Goal: Transaction & Acquisition: Purchase product/service

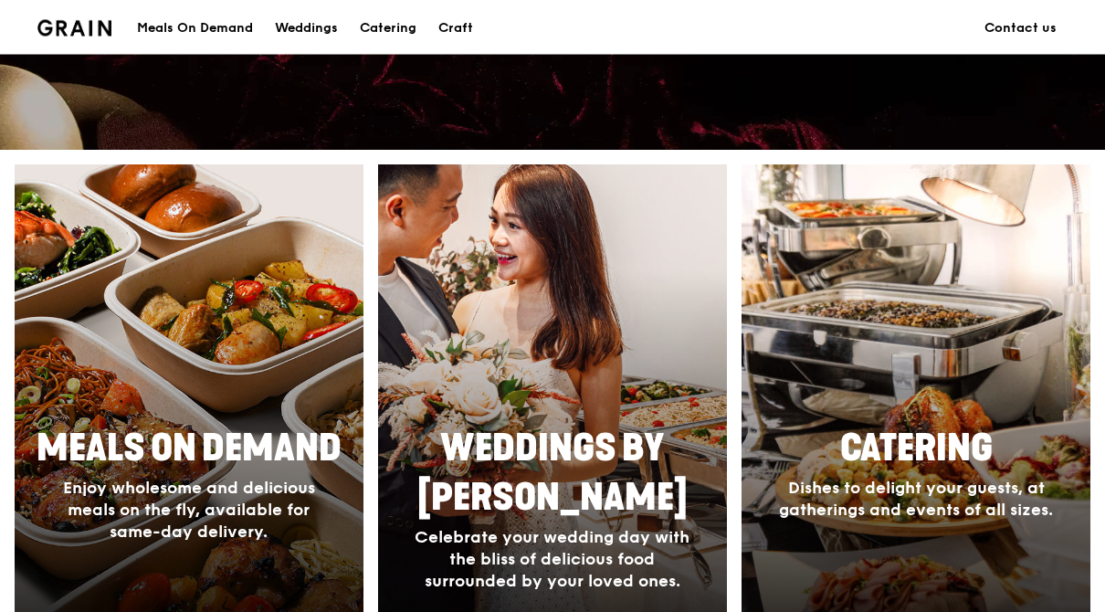
scroll to position [593, 0]
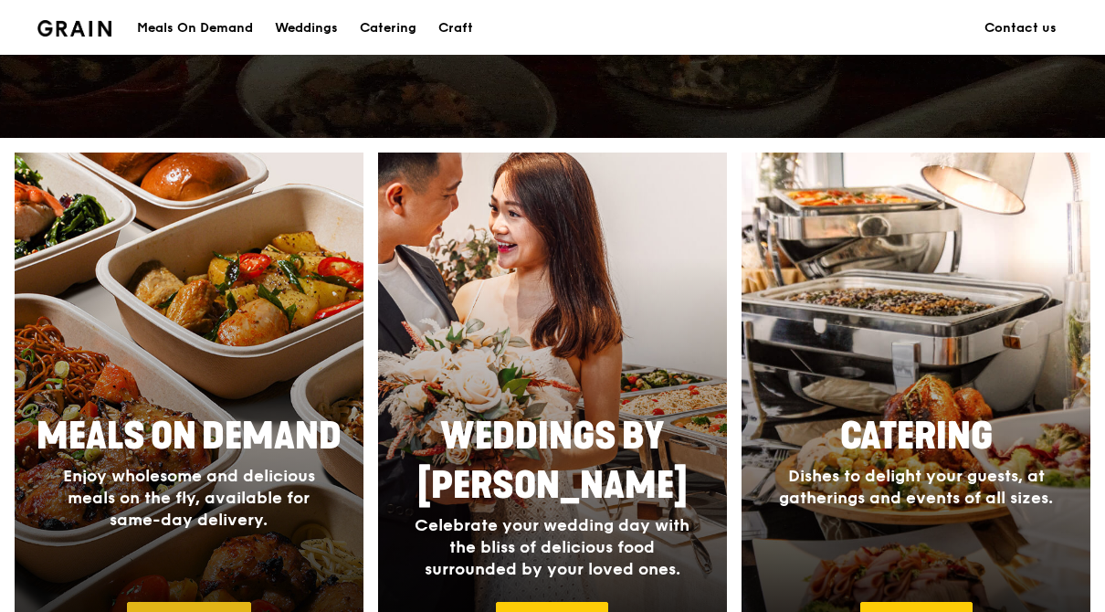
click at [156, 621] on link "Order now" at bounding box center [189, 621] width 124 height 38
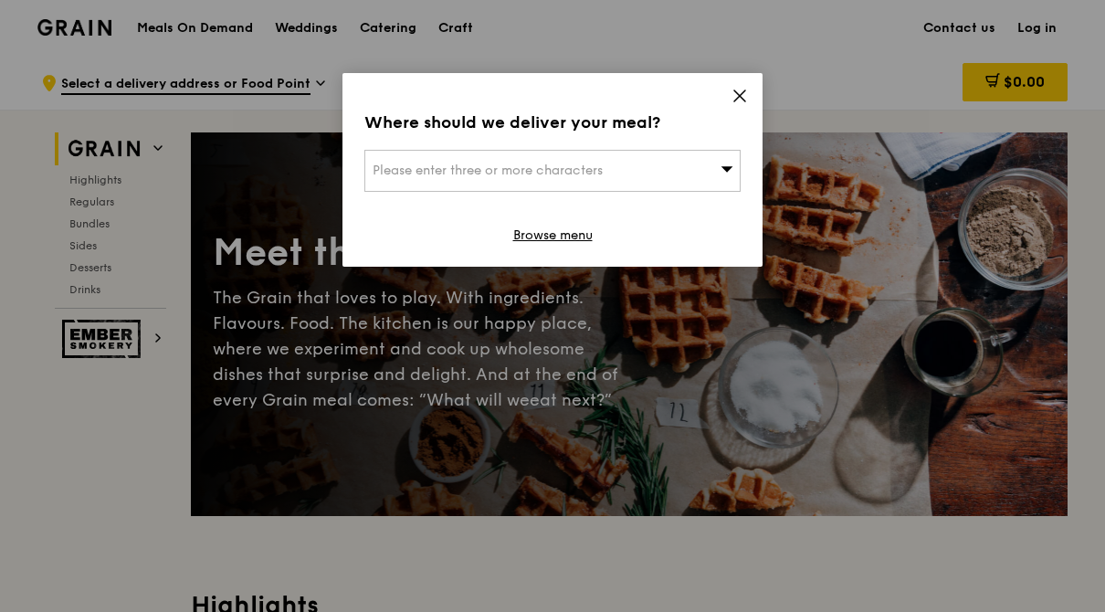
click at [414, 174] on span "Please enter three or more characters" at bounding box center [488, 171] width 230 height 16
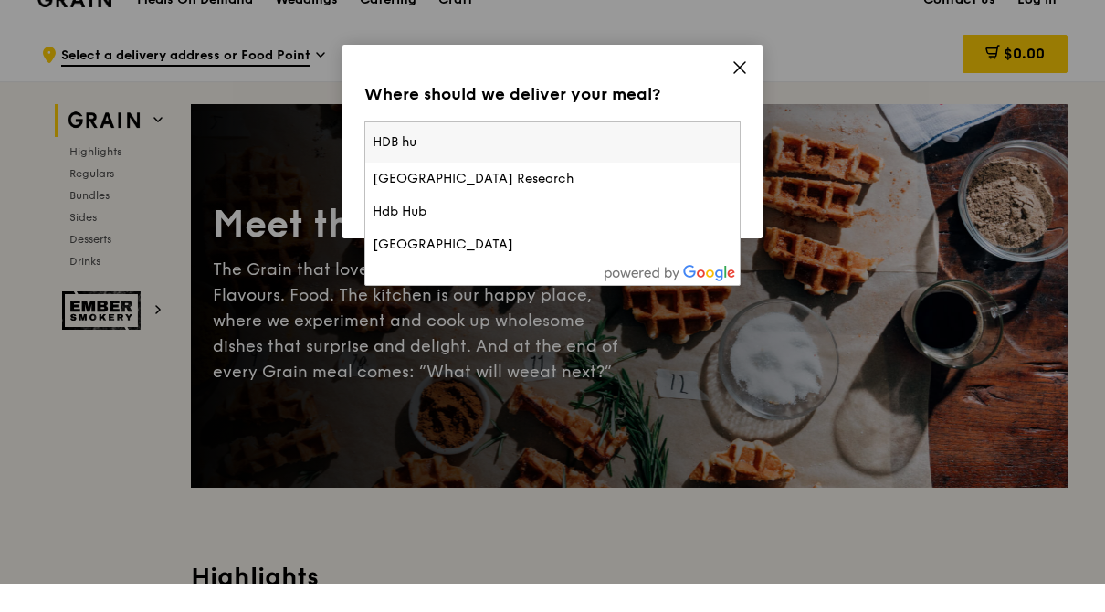
type input "HDB hub"
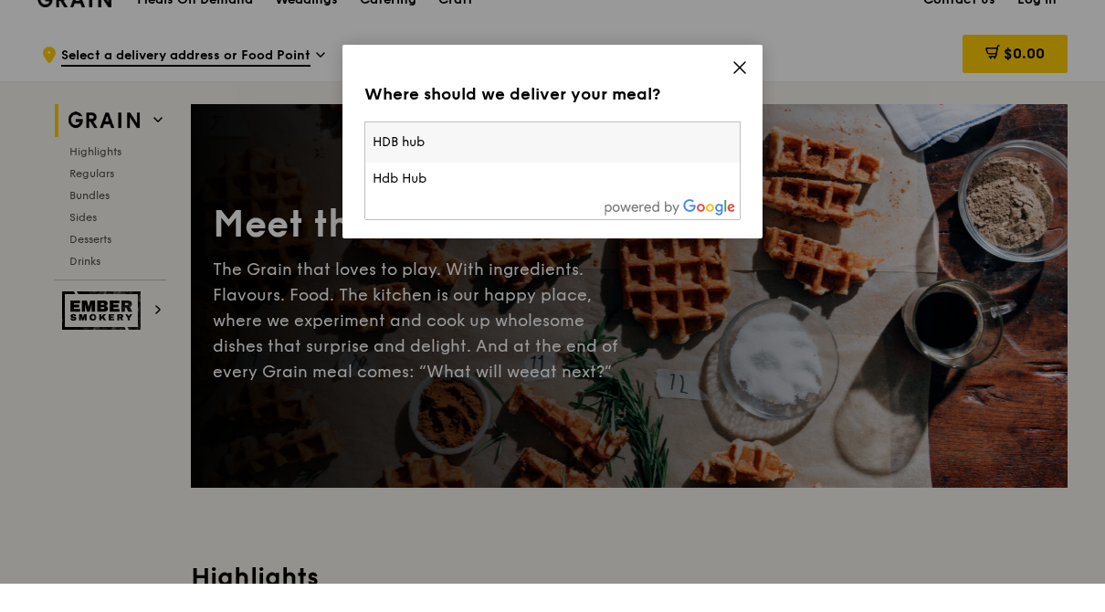
click at [423, 198] on div "Hdb Hub" at bounding box center [508, 207] width 270 height 18
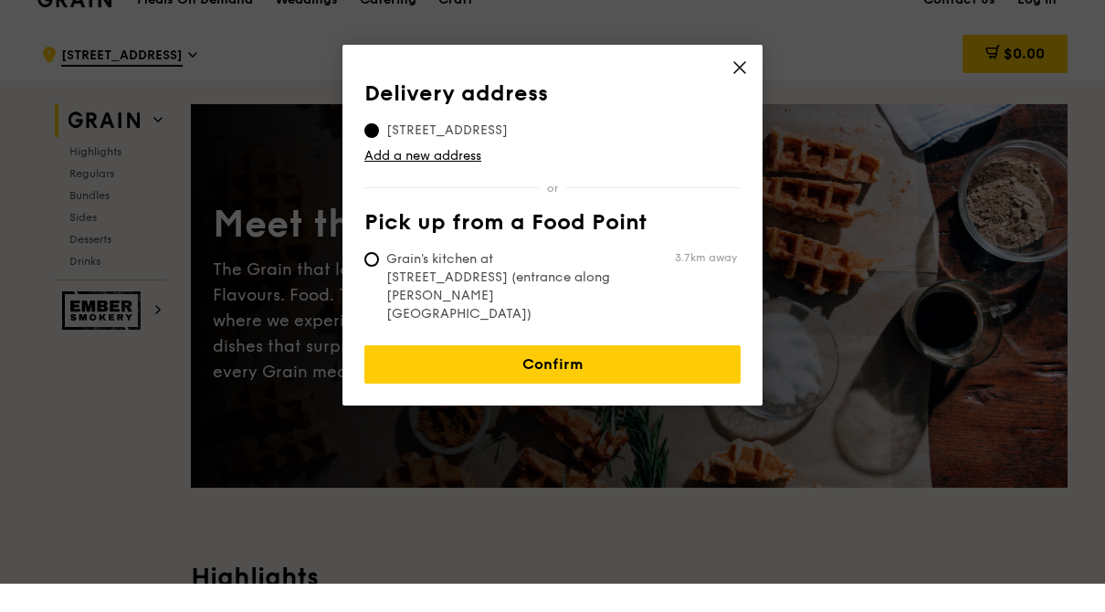
scroll to position [28, 0]
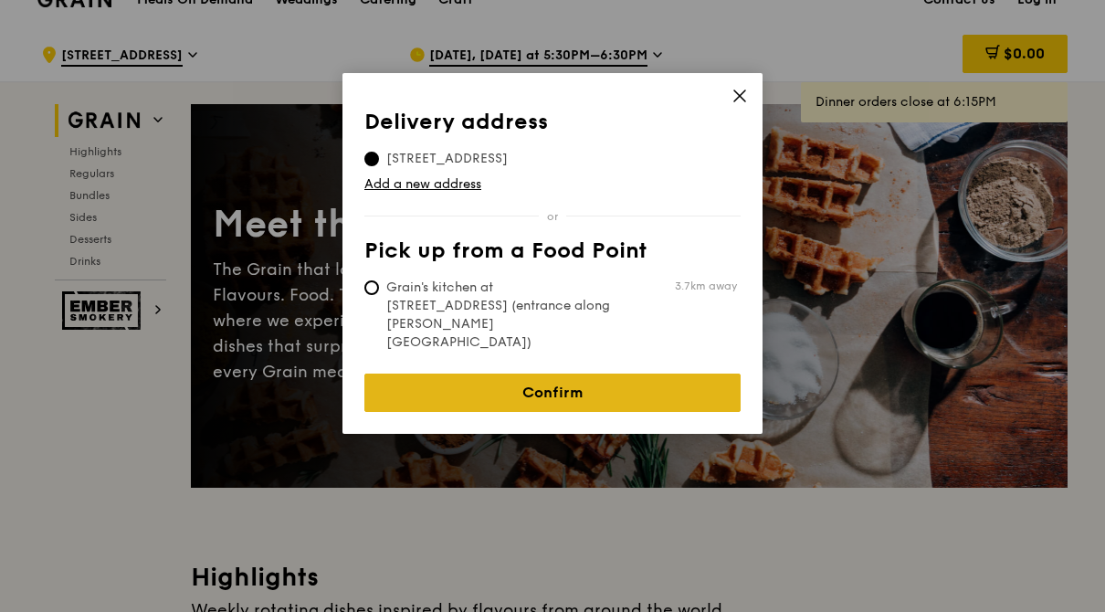
click at [476, 374] on link "Confirm" at bounding box center [553, 393] width 376 height 38
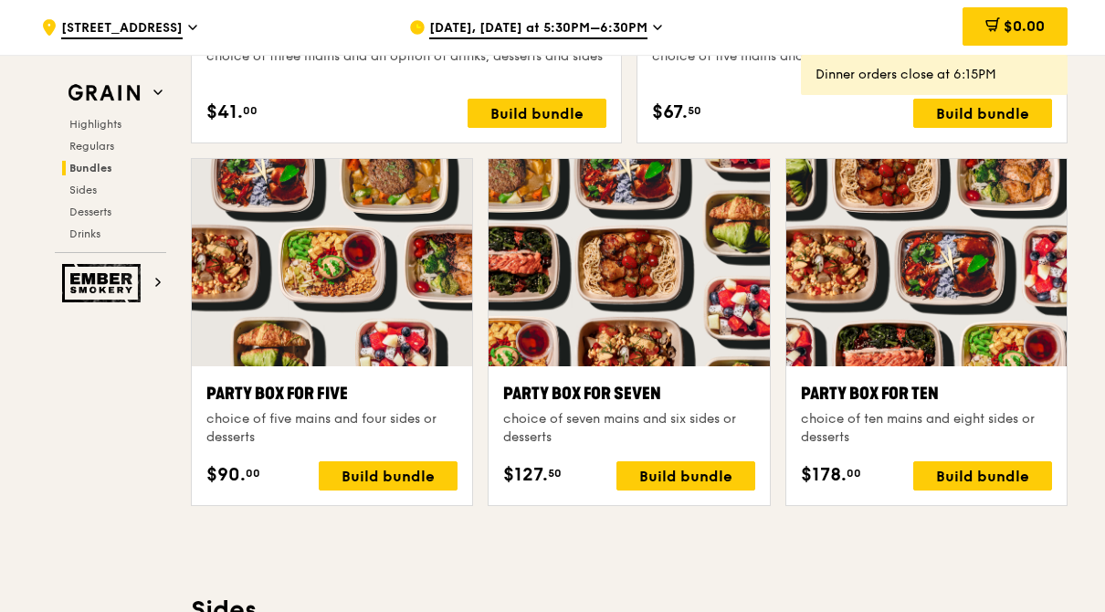
scroll to position [3550, 0]
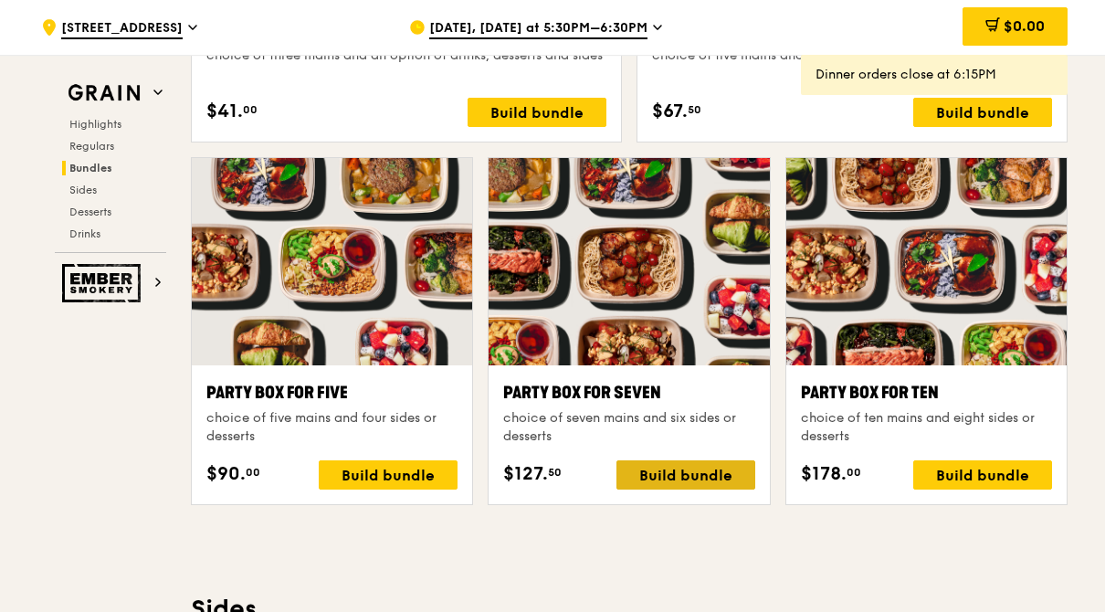
click at [651, 476] on div "Build bundle" at bounding box center [686, 474] width 139 height 29
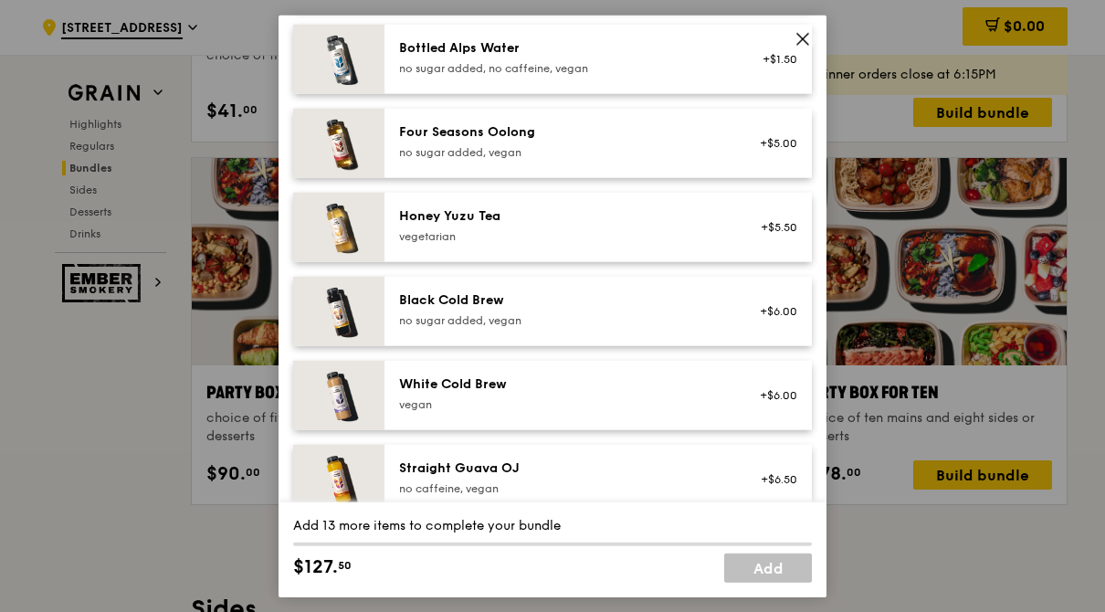
scroll to position [2315, 0]
click at [152, 437] on div "Grain Highlights Regulars Bundles Sides Desserts Drinks Ember Smokery Meet the …" at bounding box center [552, 389] width 1030 height 7659
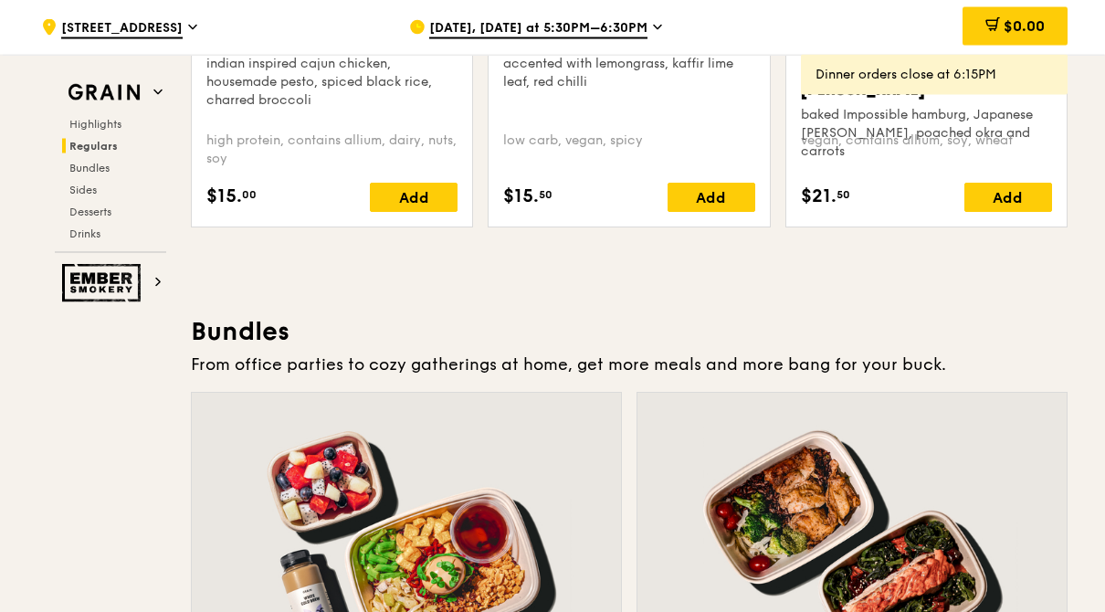
scroll to position [2384, 0]
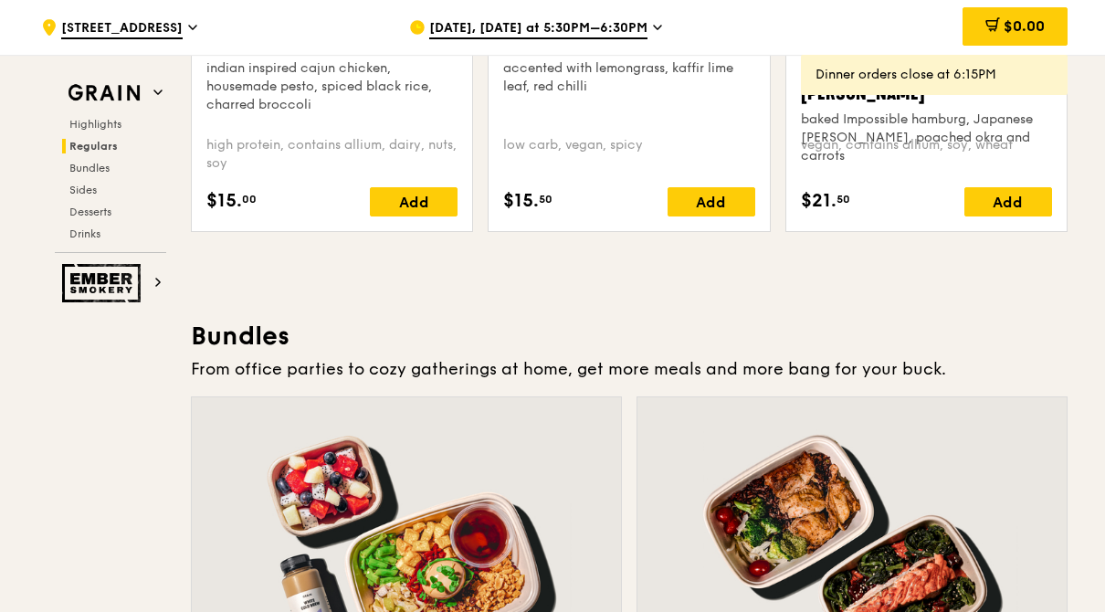
click at [607, 21] on span "[DATE], [DATE] at 5:30PM–6:30PM" at bounding box center [538, 29] width 218 height 20
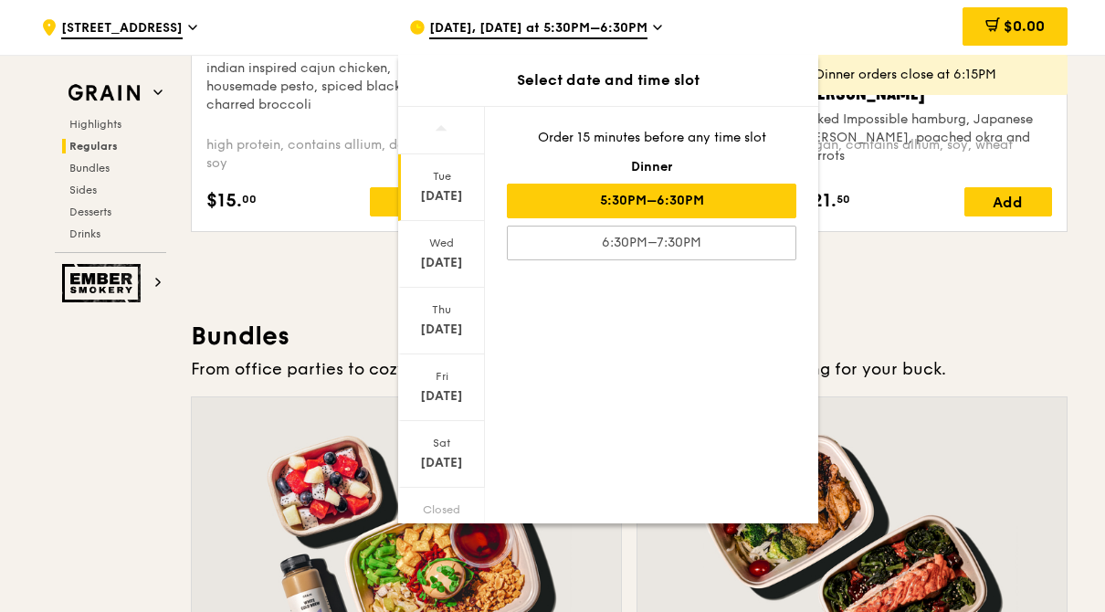
click at [653, 24] on icon at bounding box center [657, 27] width 9 height 16
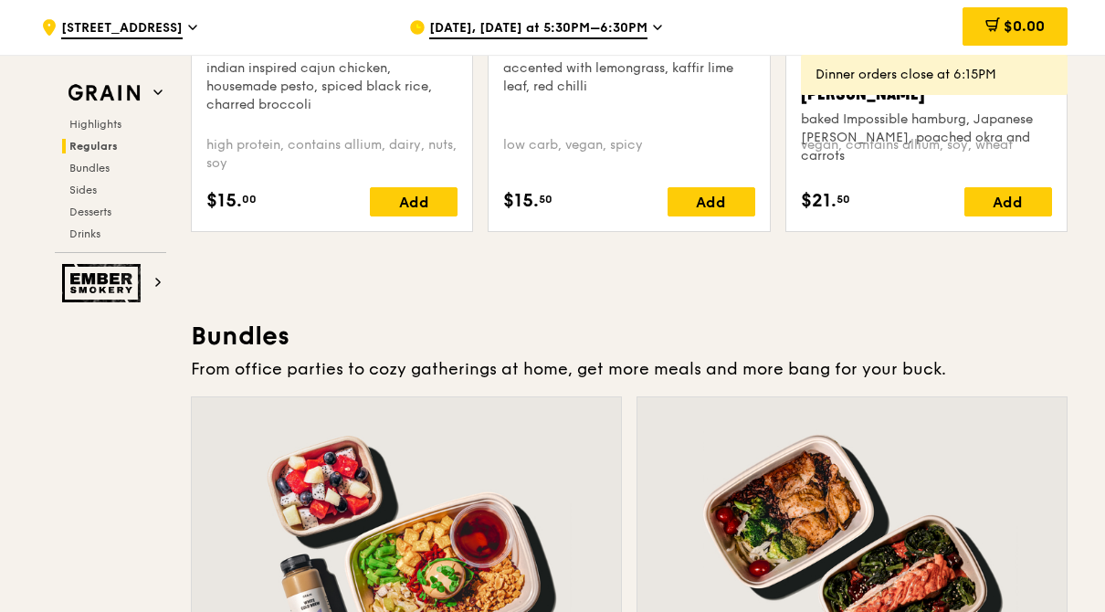
click at [636, 30] on div "[DATE], [DATE] at 5:30PM–6:30PM" at bounding box center [578, 27] width 339 height 55
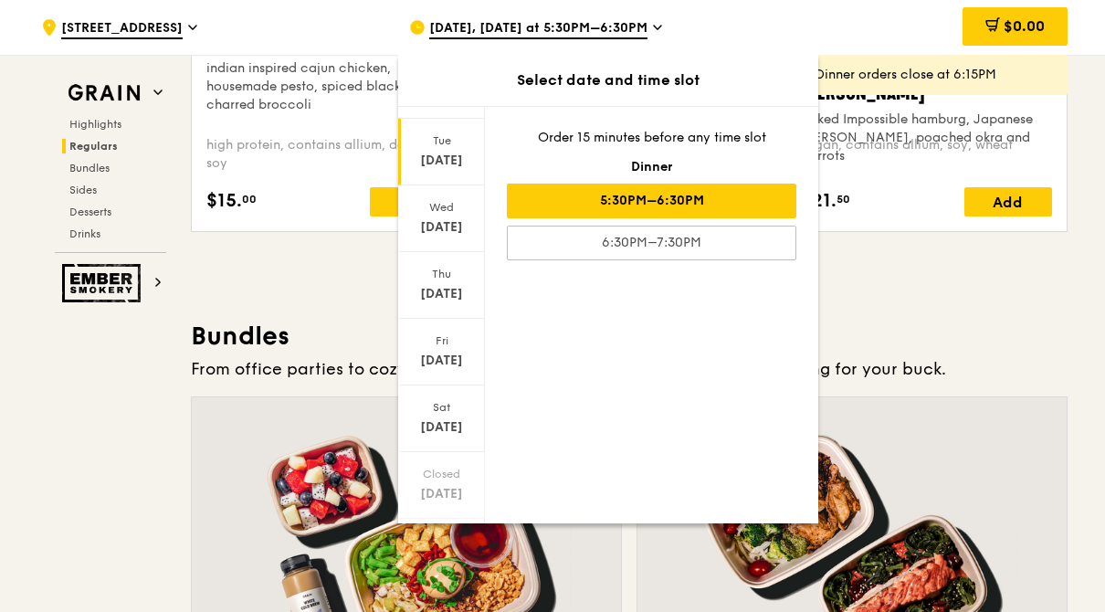
scroll to position [34, 0]
click at [433, 612] on div at bounding box center [441, 610] width 87 height 47
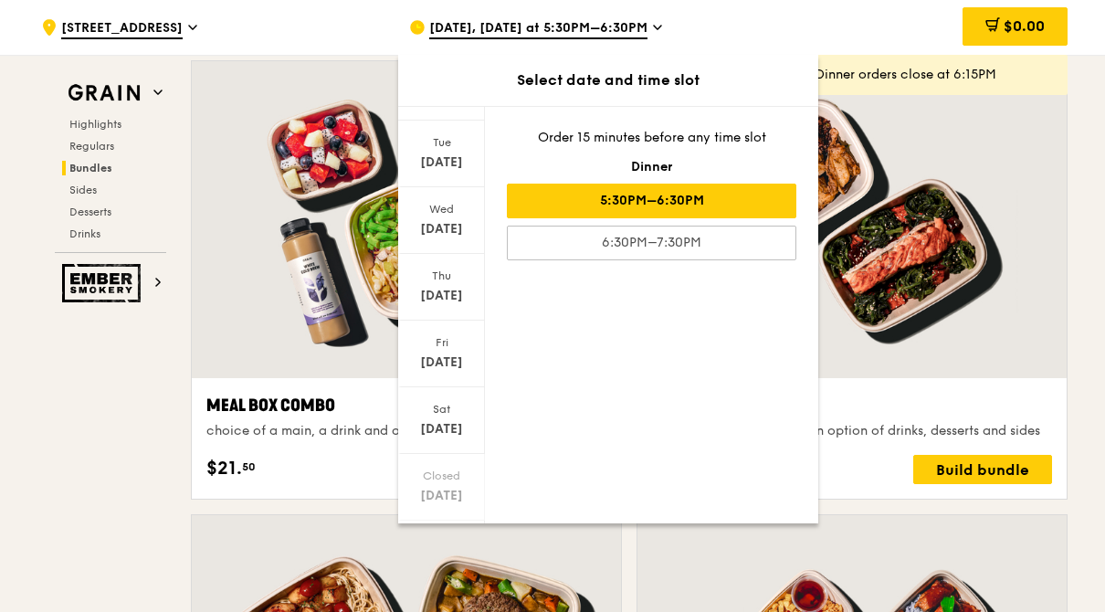
scroll to position [2755, 0]
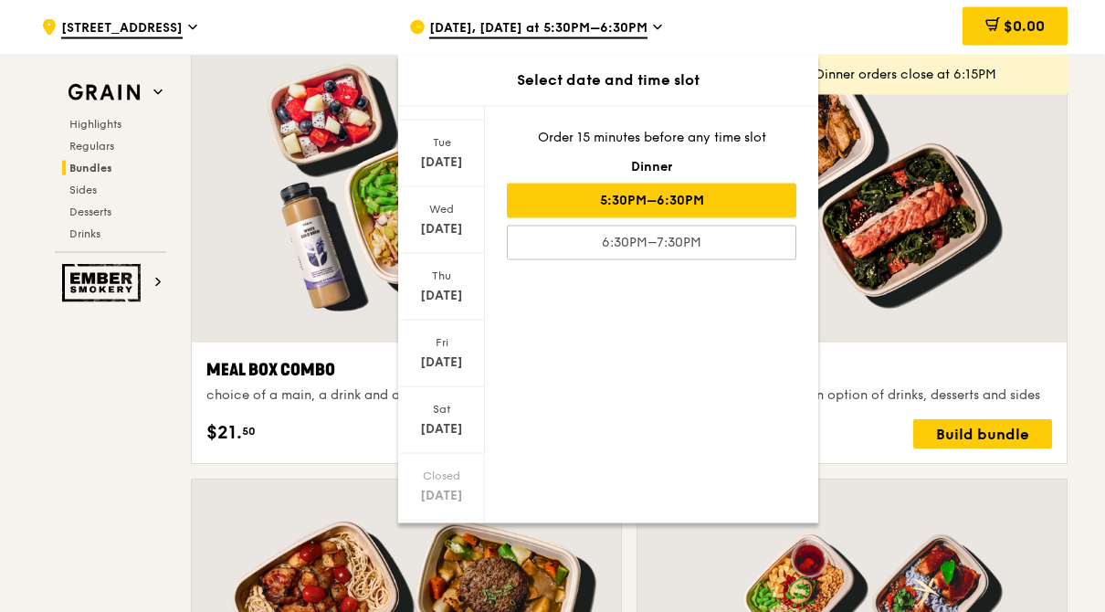
click at [433, 608] on div at bounding box center [441, 610] width 87 height 47
click at [428, 616] on div at bounding box center [441, 610] width 87 height 47
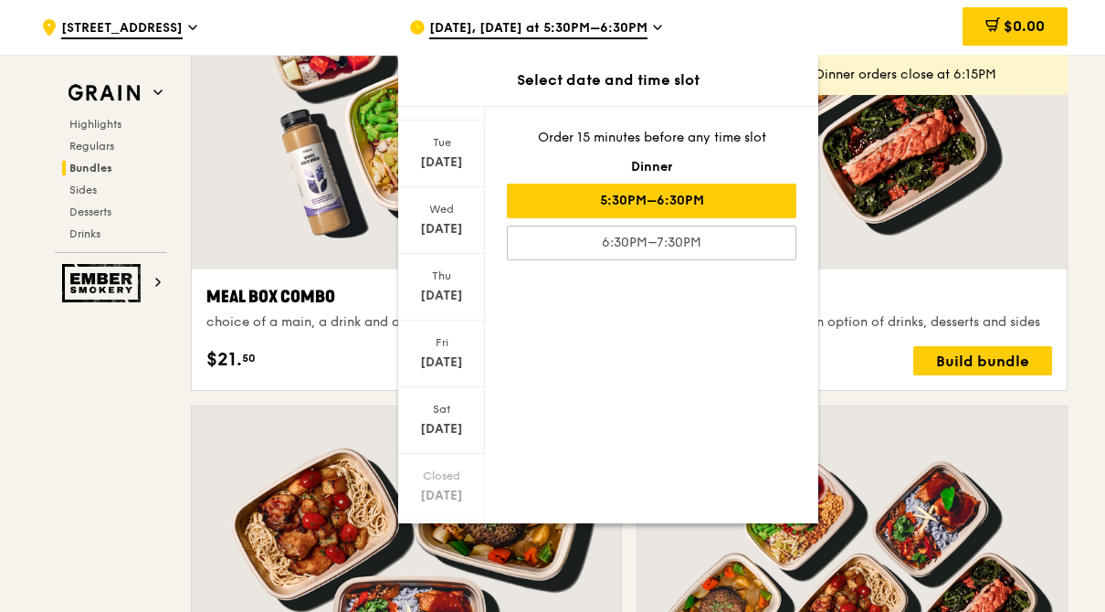
scroll to position [2838, 0]
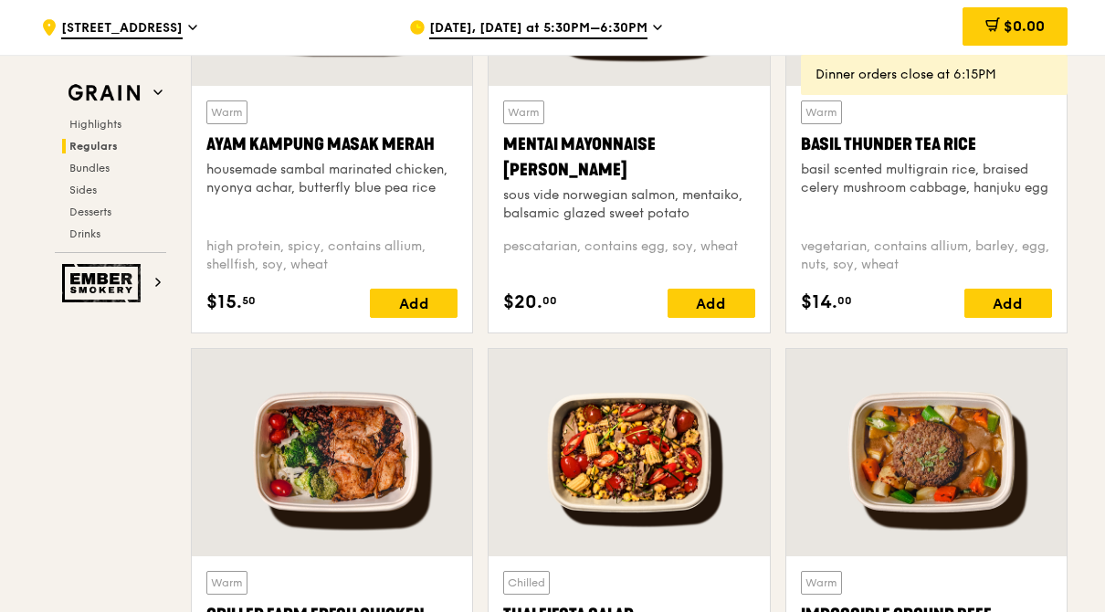
scroll to position [1806, 0]
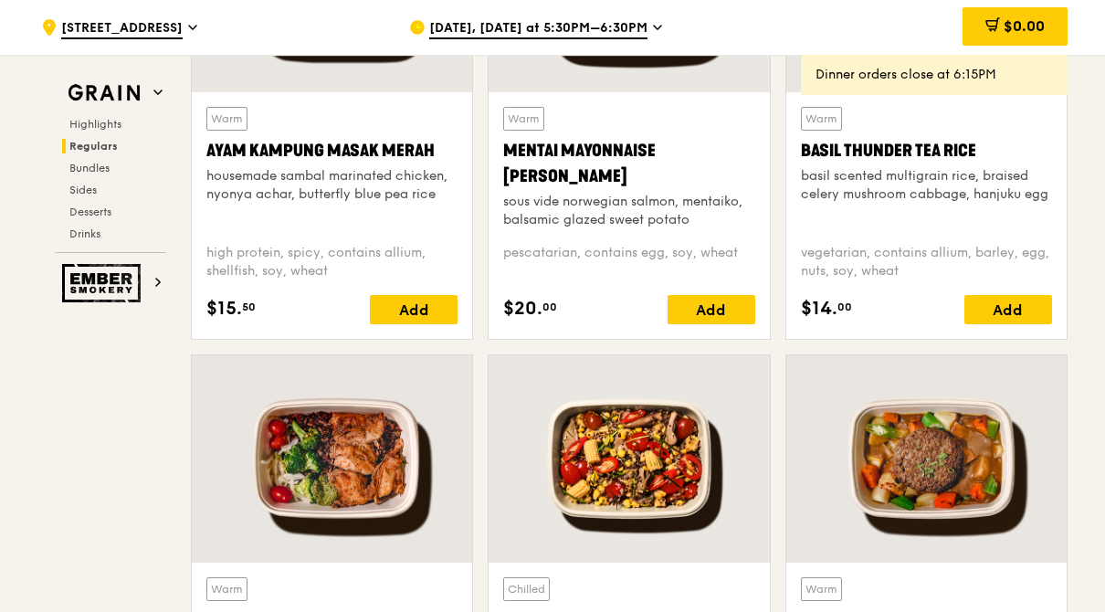
click at [653, 27] on icon at bounding box center [657, 27] width 9 height 16
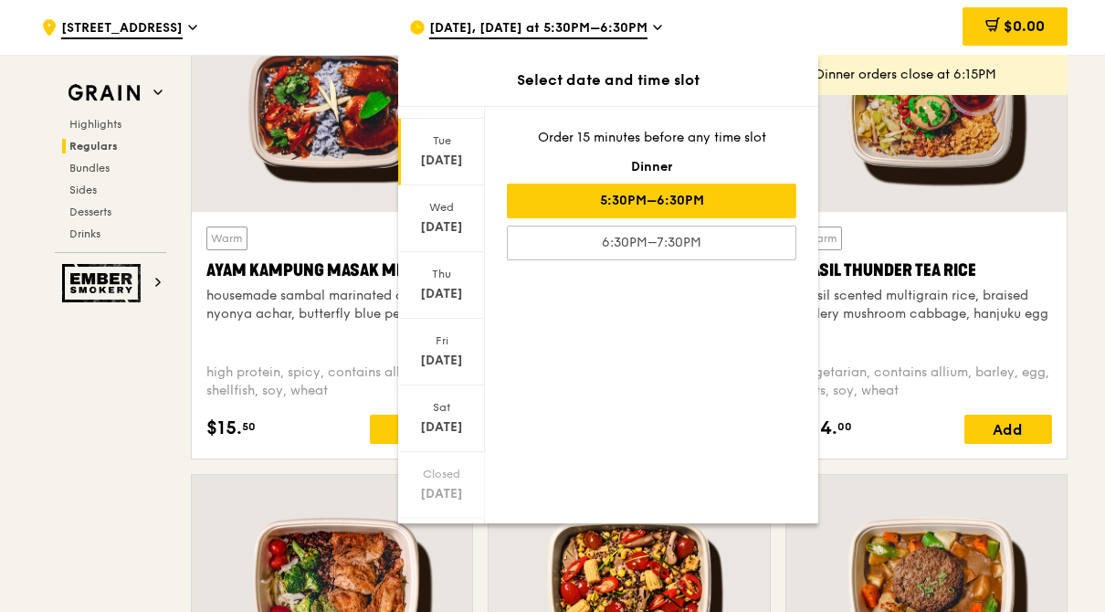
scroll to position [34, 0]
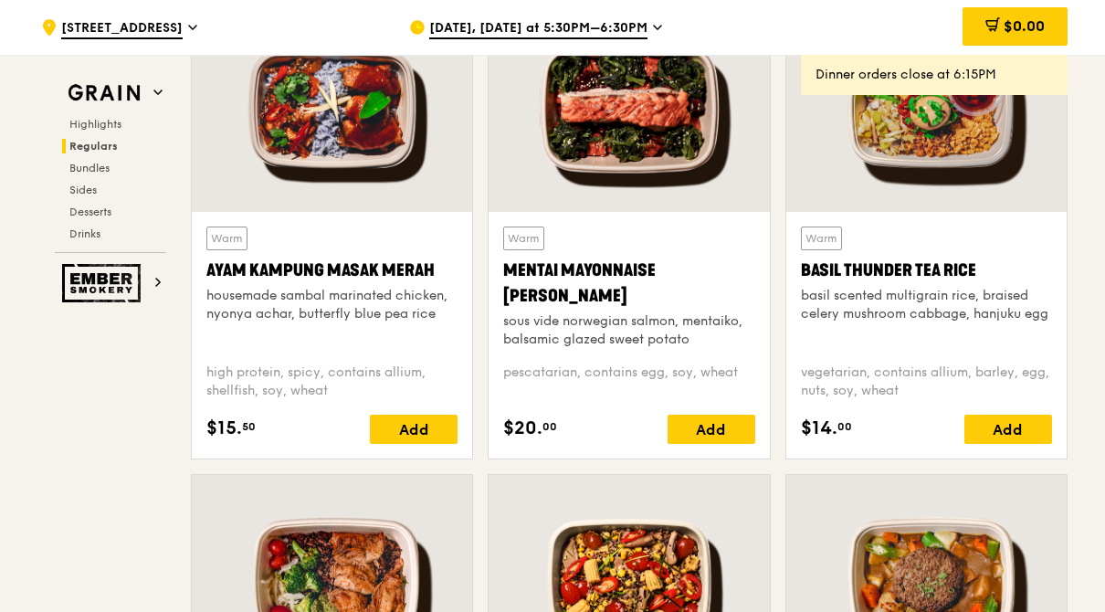
click at [597, 38] on div "[DATE], [DATE] at 5:30PM–6:30PM" at bounding box center [578, 27] width 339 height 55
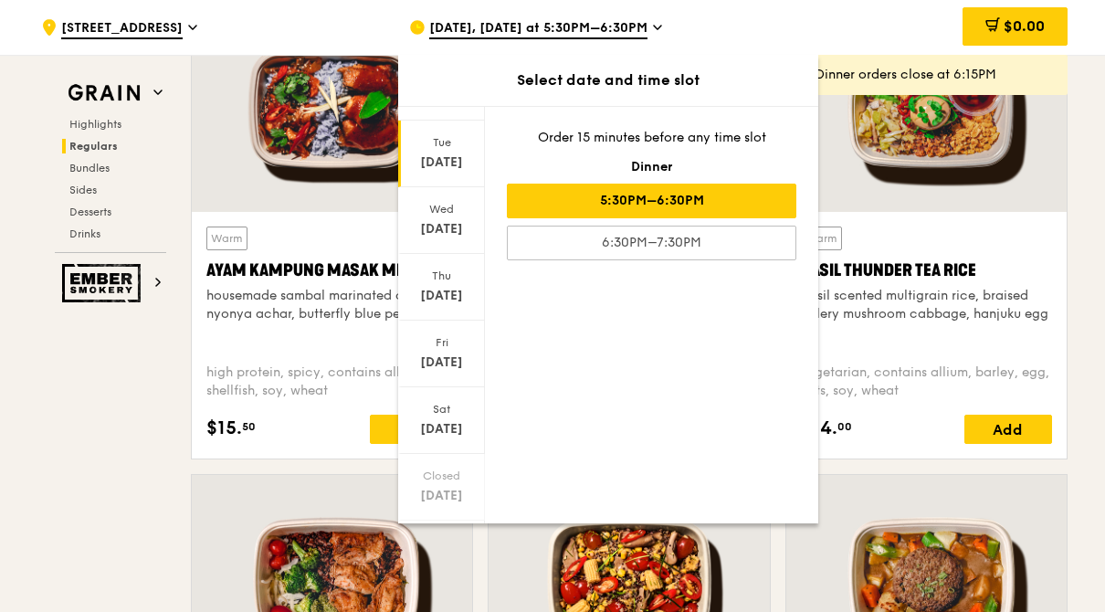
click at [450, 615] on div at bounding box center [441, 610] width 87 height 47
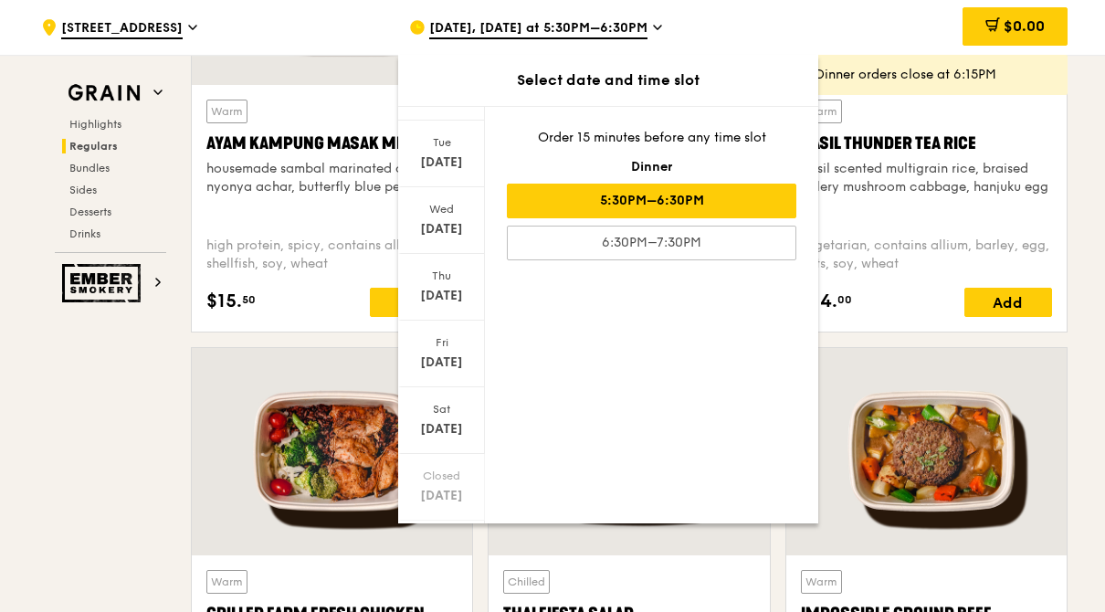
scroll to position [1816, 0]
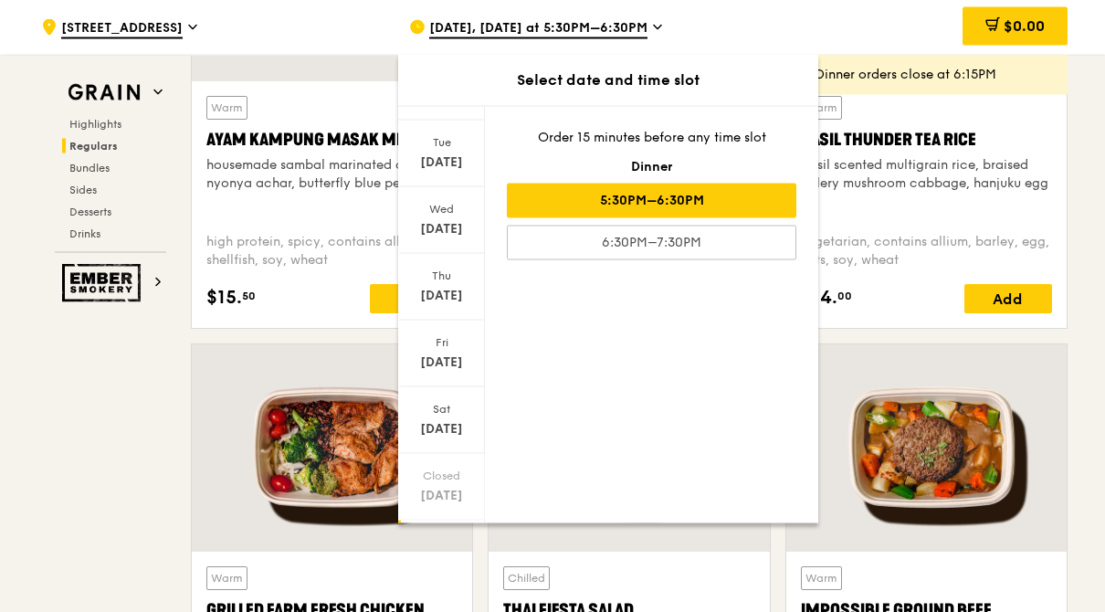
click at [438, 562] on div "[DATE]" at bounding box center [441, 563] width 81 height 18
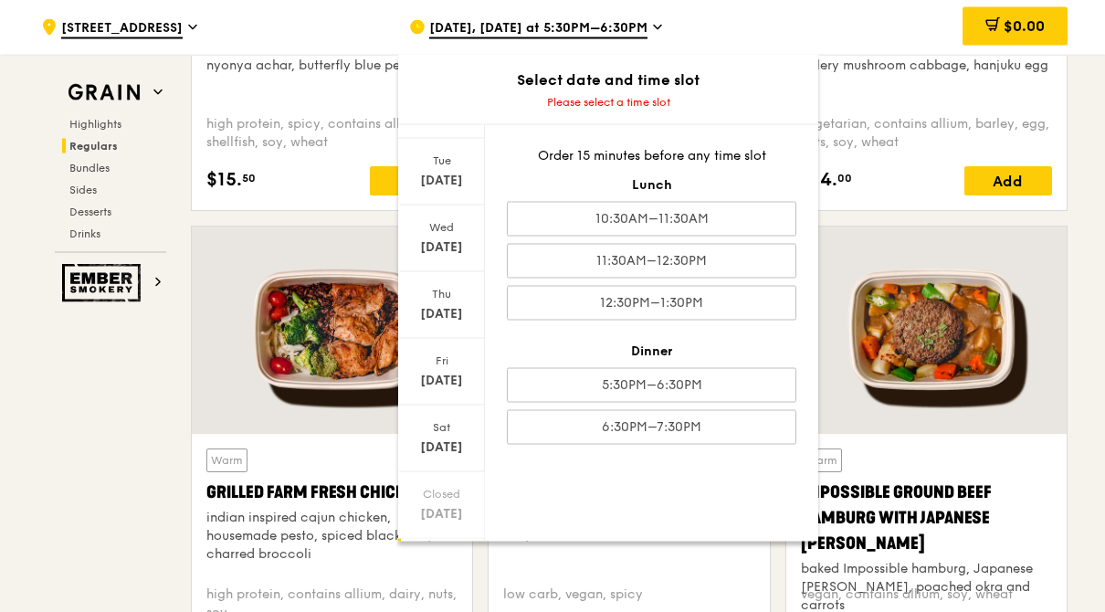
scroll to position [1939, 0]
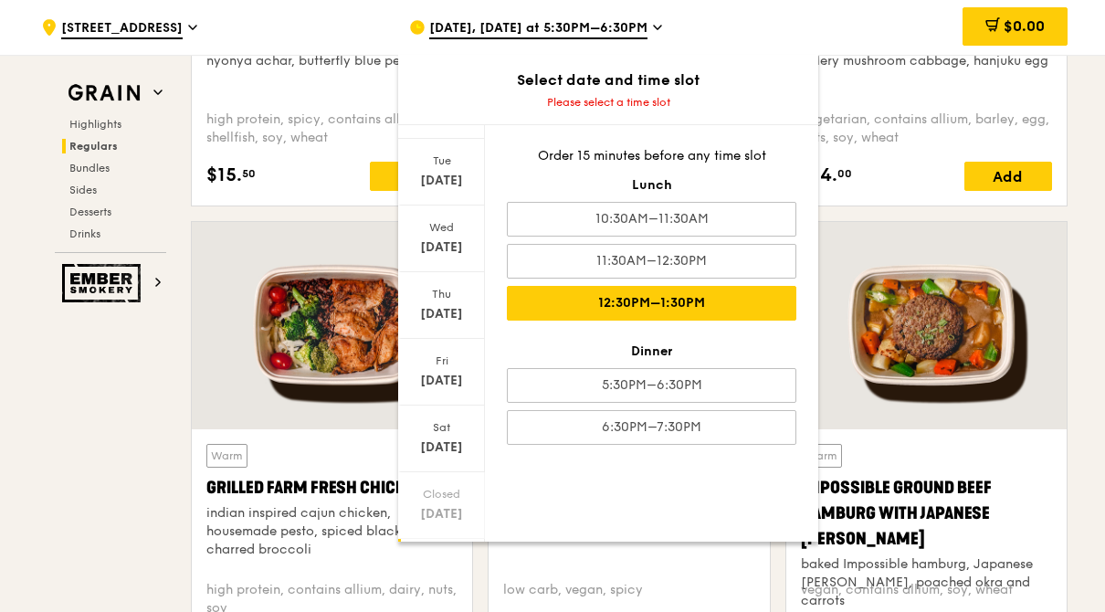
click at [596, 298] on div "12:30PM–1:30PM" at bounding box center [652, 303] width 290 height 35
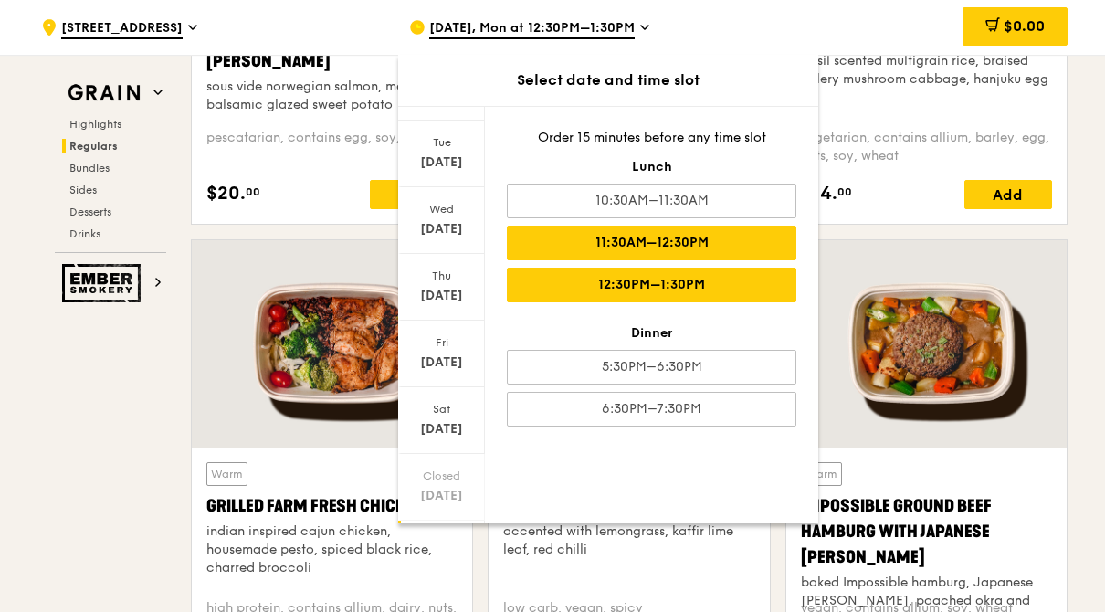
click at [561, 231] on div "11:30AM–12:30PM" at bounding box center [652, 243] width 290 height 35
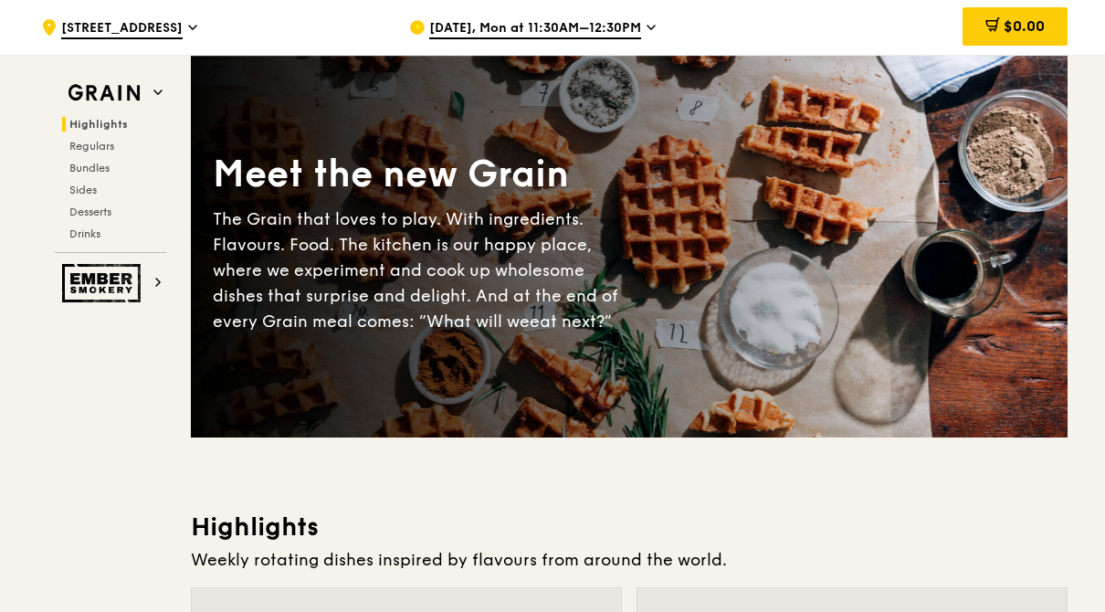
scroll to position [0, 0]
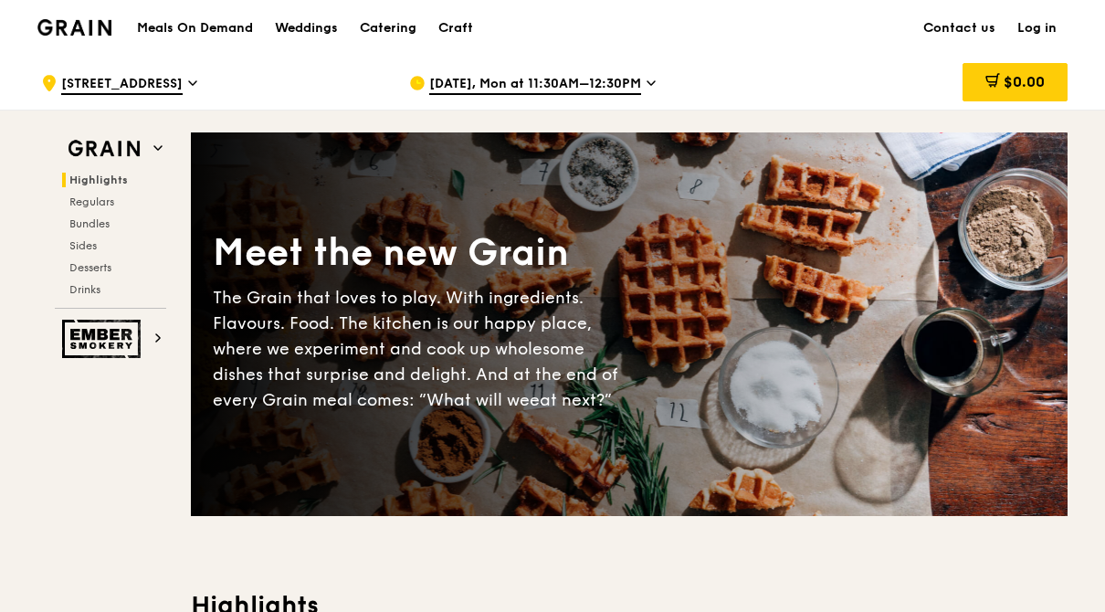
click at [195, 21] on h1 "Meals On Demand" at bounding box center [195, 28] width 116 height 18
click at [196, 22] on h1 "Meals On Demand" at bounding box center [195, 28] width 116 height 18
click at [386, 31] on div "Catering" at bounding box center [388, 28] width 57 height 55
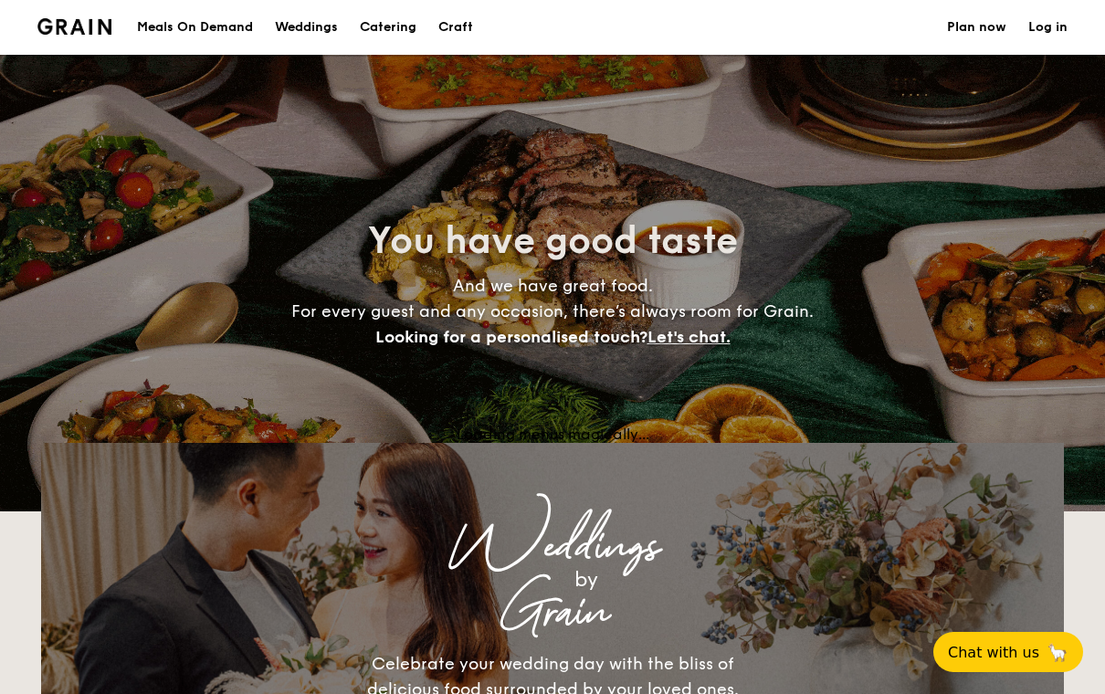
select select
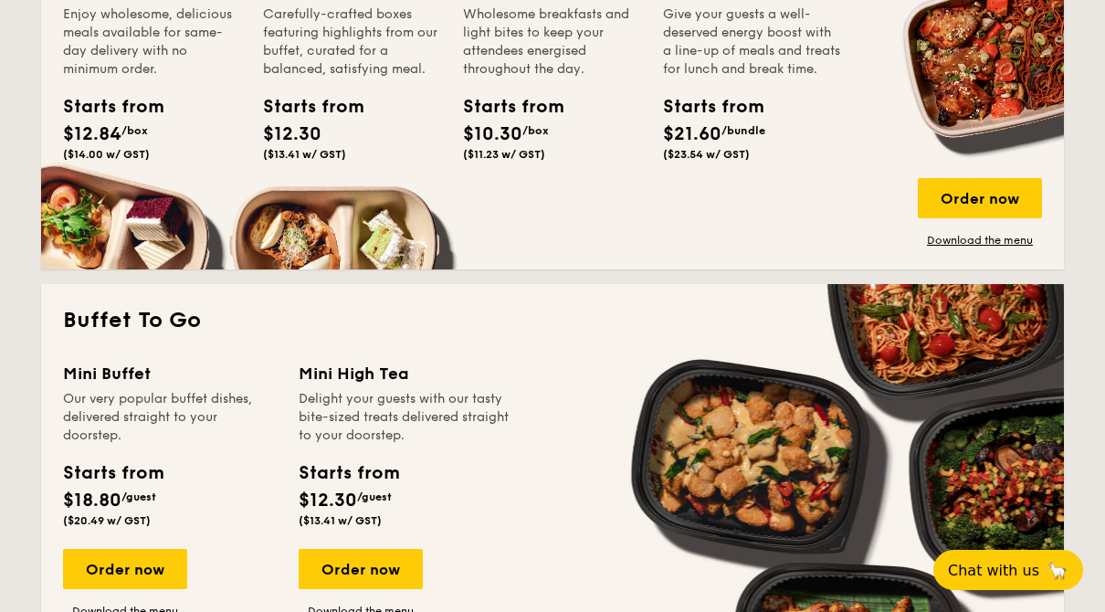
scroll to position [948, 0]
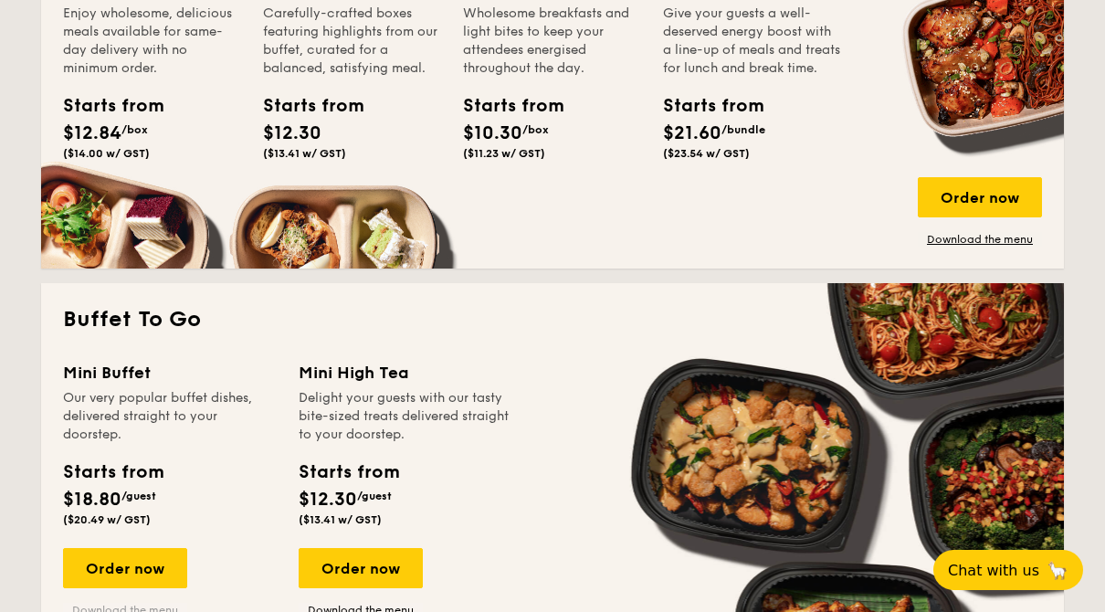
click at [164, 618] on link "Download the menu" at bounding box center [125, 610] width 124 height 15
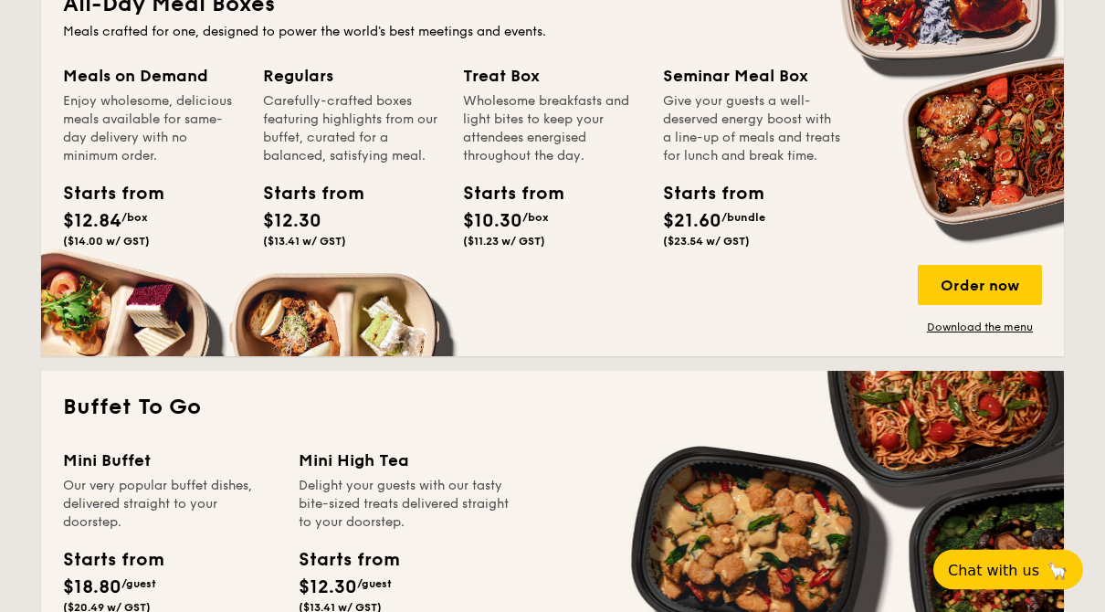
scroll to position [873, 0]
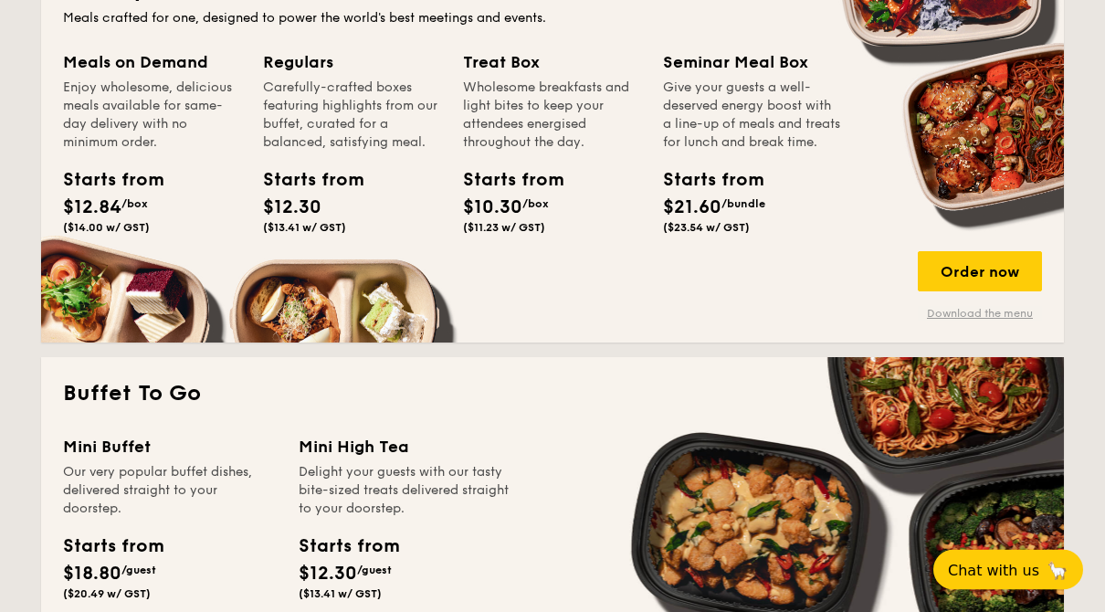
click at [996, 318] on link "Download the menu" at bounding box center [980, 314] width 124 height 15
